Goal: Check status

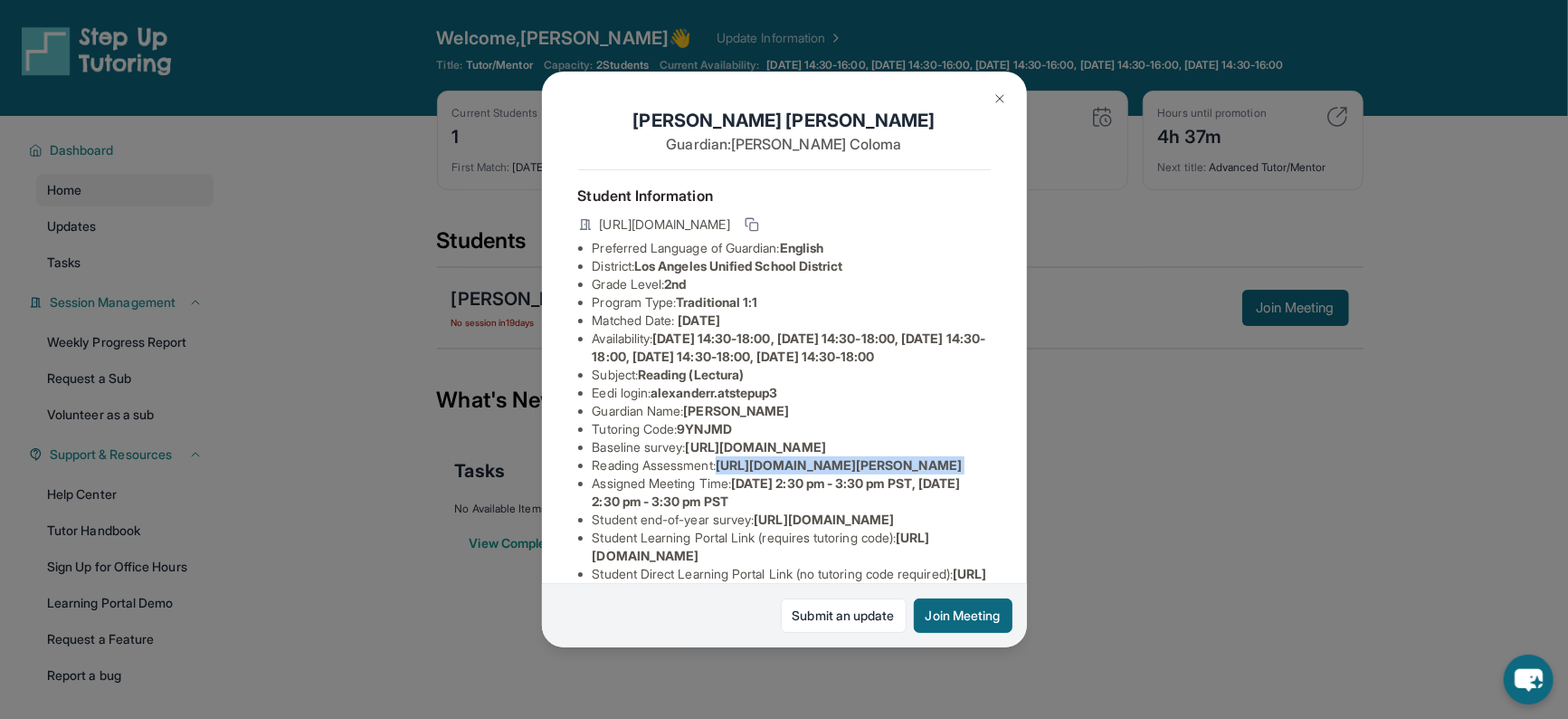
scroll to position [221, 0]
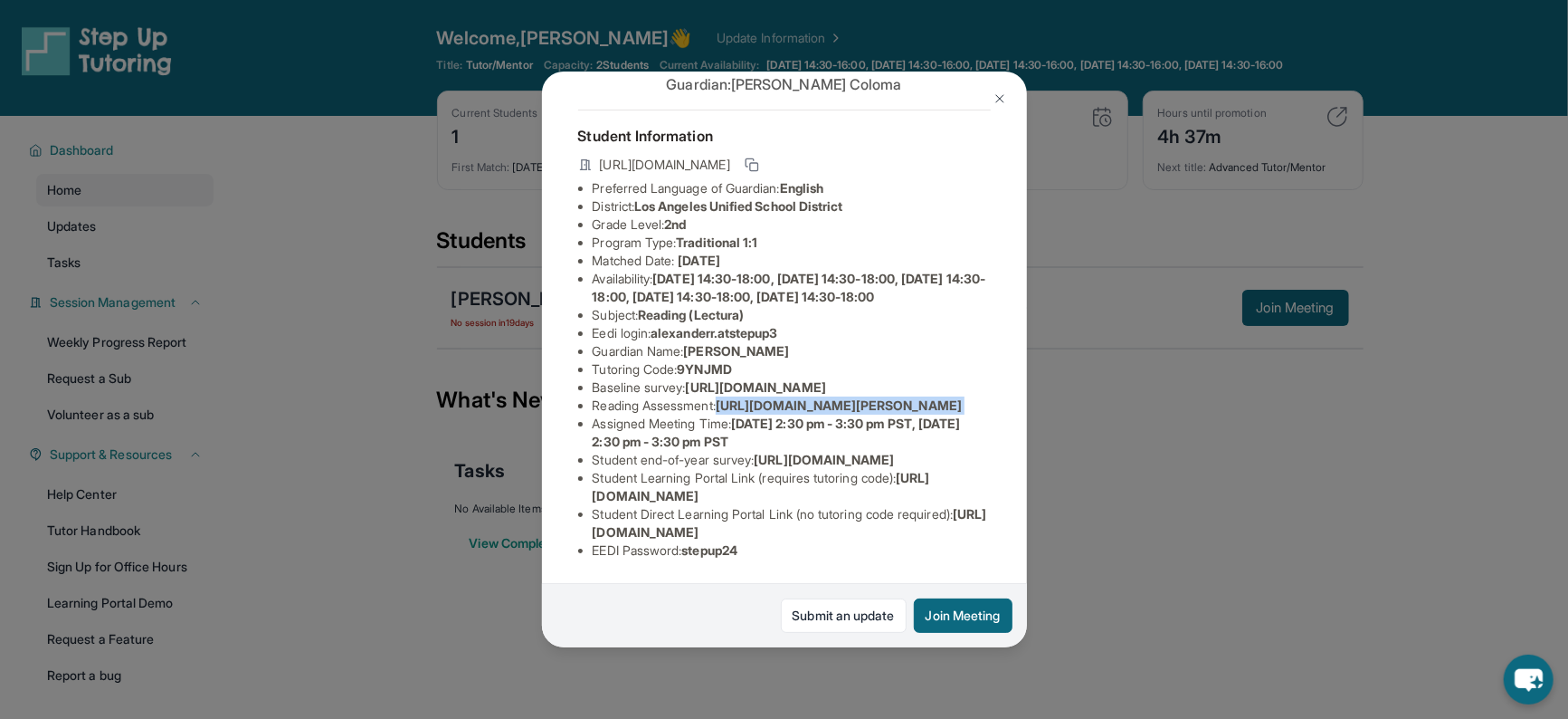
click at [989, 97] on button at bounding box center [1000, 99] width 36 height 36
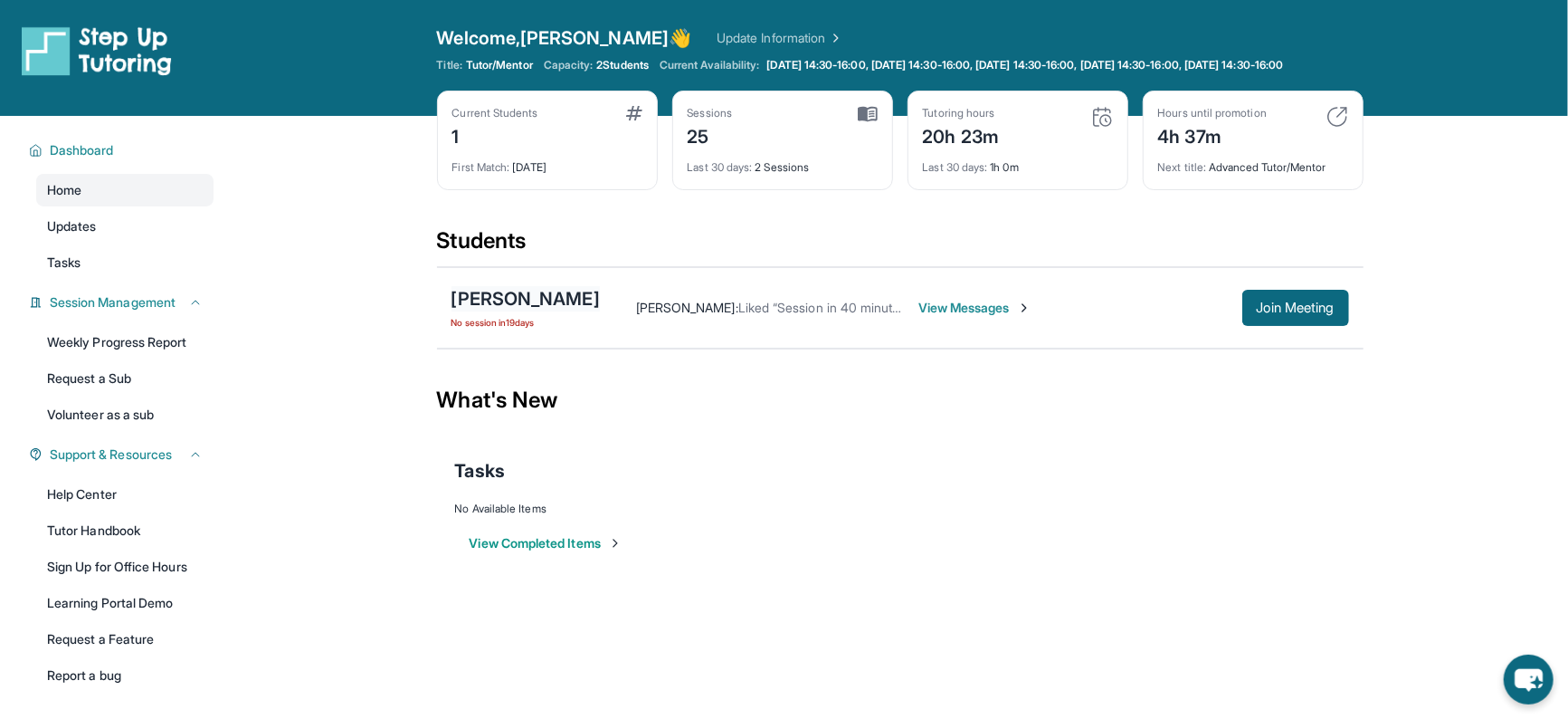
click at [533, 312] on div "[PERSON_NAME]" at bounding box center [526, 298] width 149 height 26
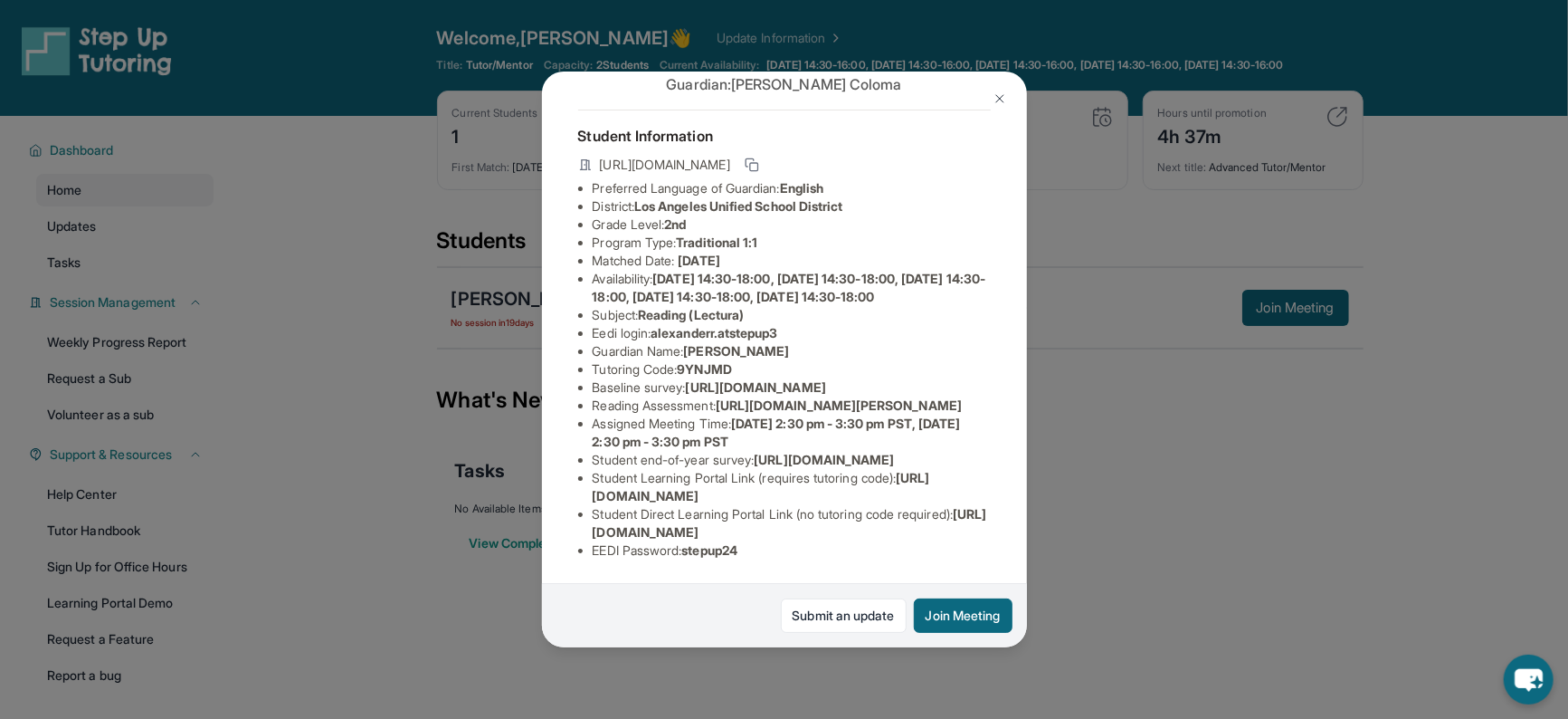
scroll to position [221, 0]
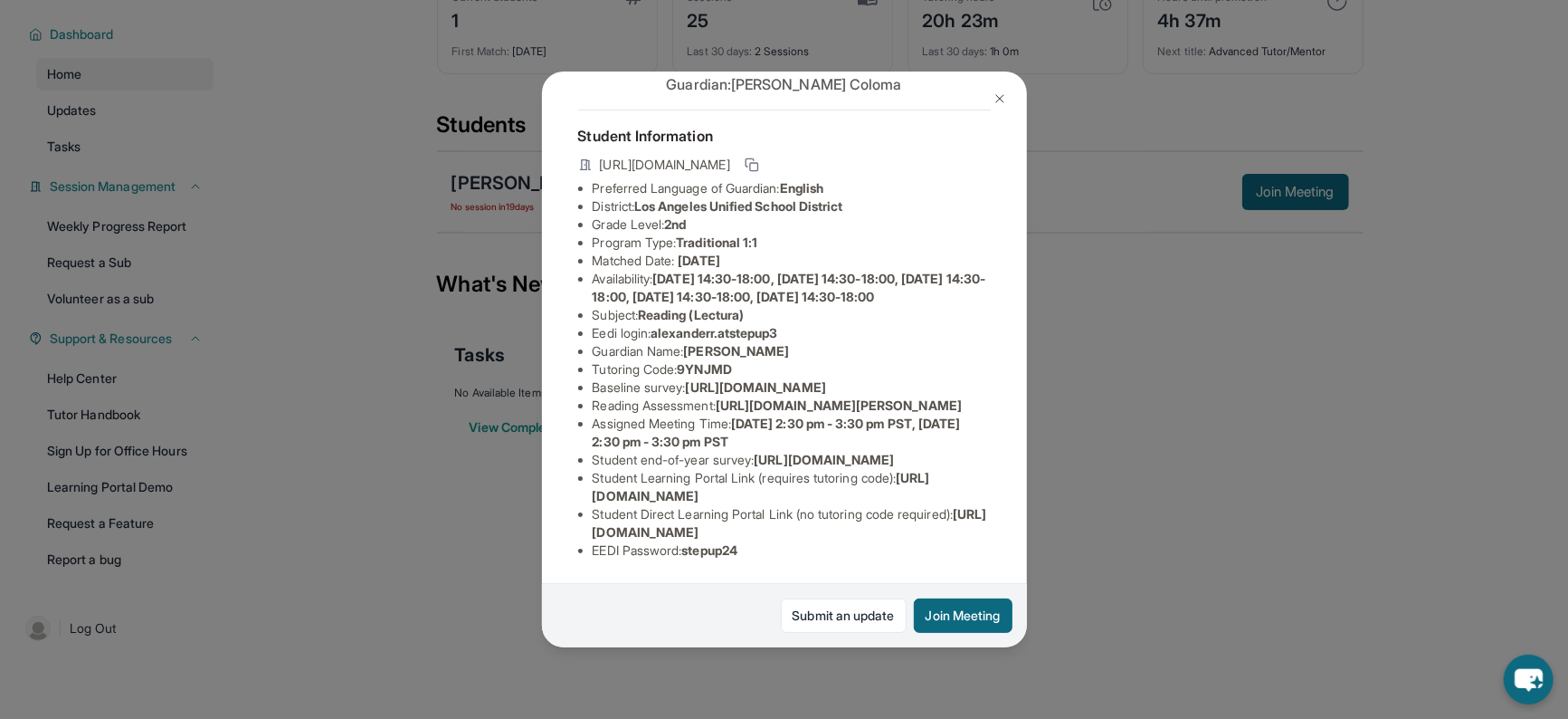
click at [459, 346] on div "Alexander Rodas Guardian: Maria Coloma Student Information https://student-port…" at bounding box center [784, 359] width 1568 height 719
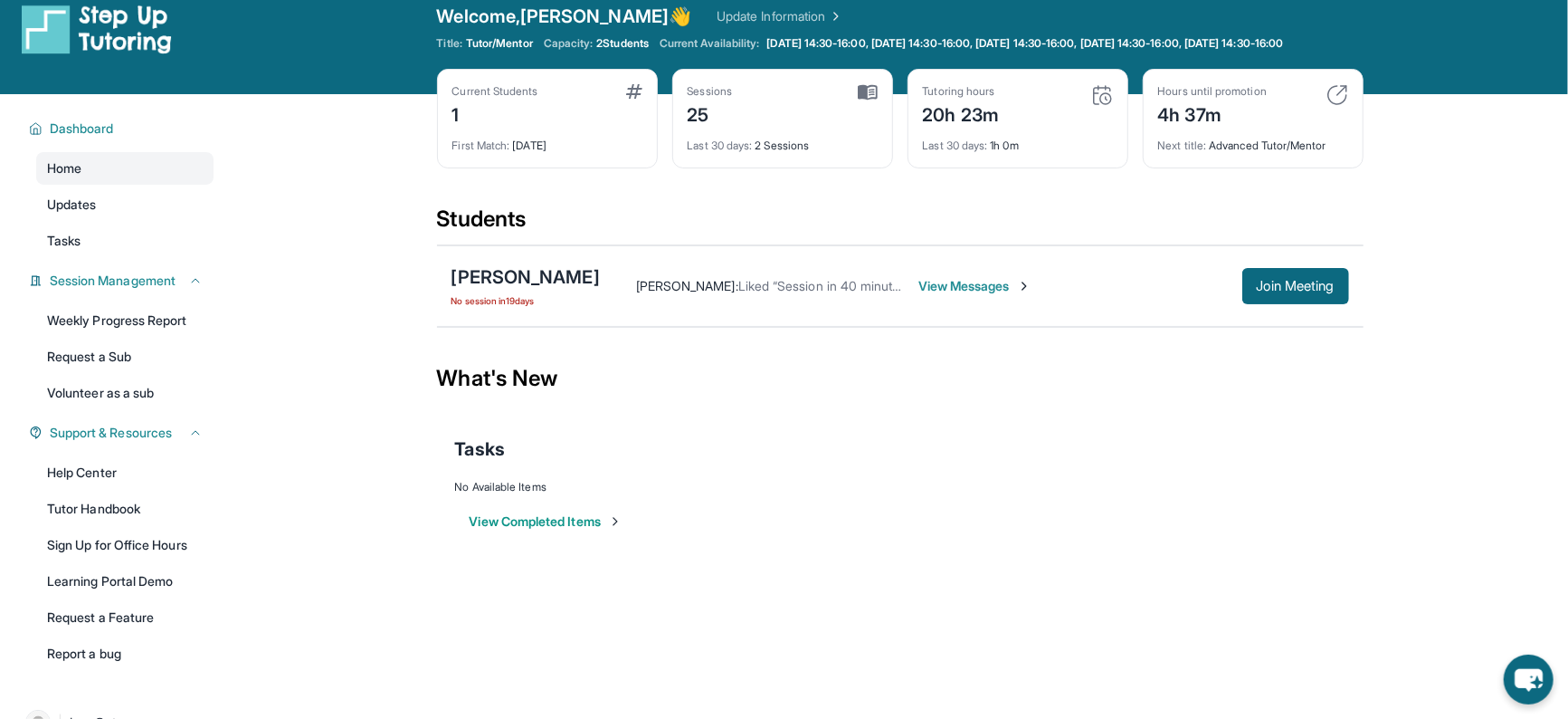
scroll to position [0, 0]
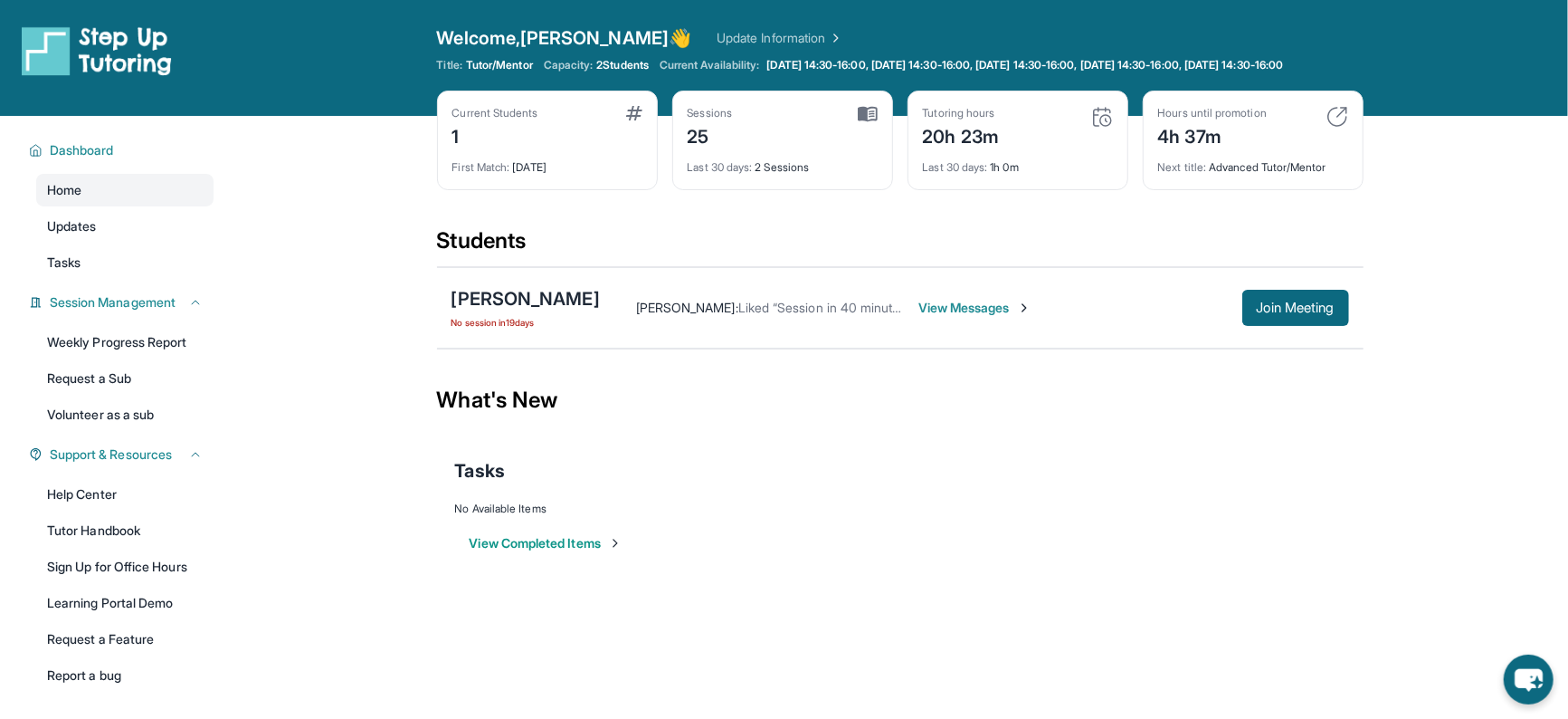
click at [565, 552] on button "View Completed Items" at bounding box center [545, 543] width 152 height 18
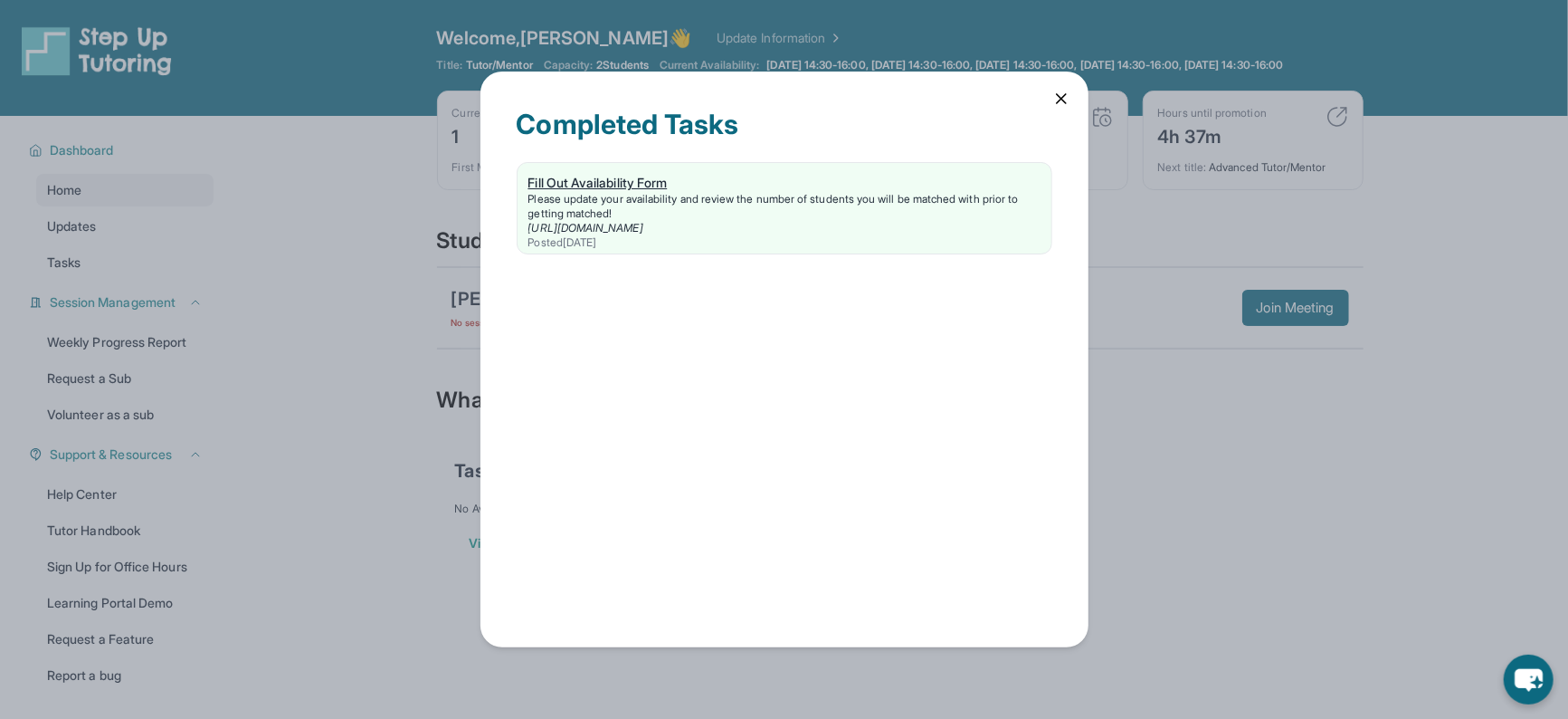
click at [643, 225] on link "https://form.stepuptutoring.org/go8b3m" at bounding box center [585, 227] width 115 height 13
click at [1062, 93] on icon at bounding box center [1060, 99] width 18 height 18
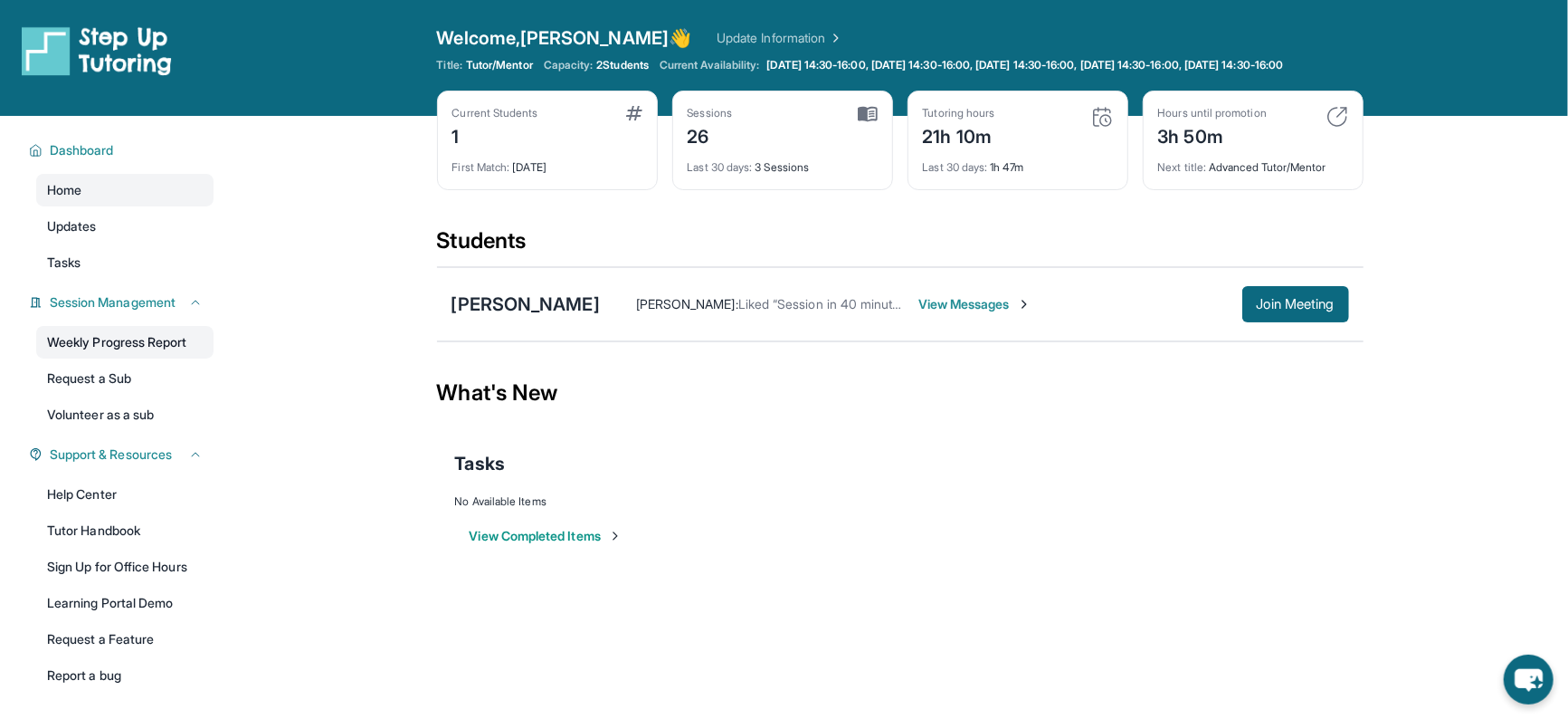
click at [137, 342] on link "Weekly Progress Report" at bounding box center [124, 342] width 177 height 32
